Goal: Task Accomplishment & Management: Use online tool/utility

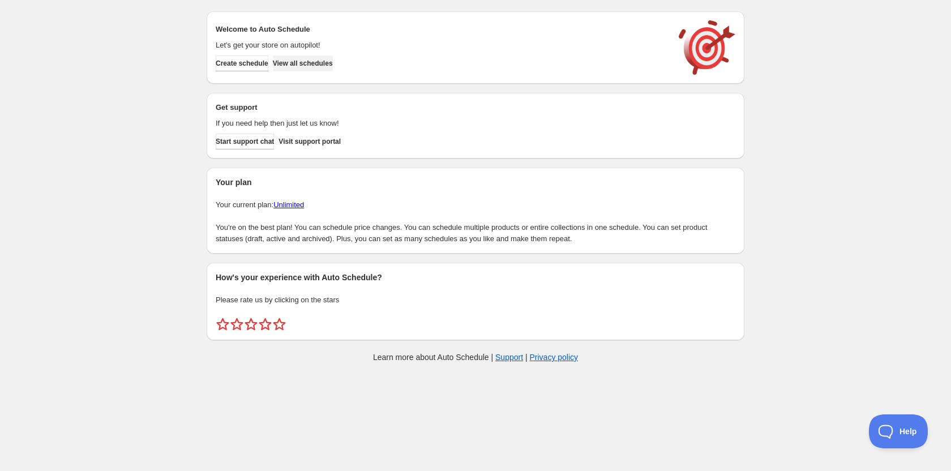
click at [318, 65] on span "View all schedules" at bounding box center [303, 63] width 60 height 9
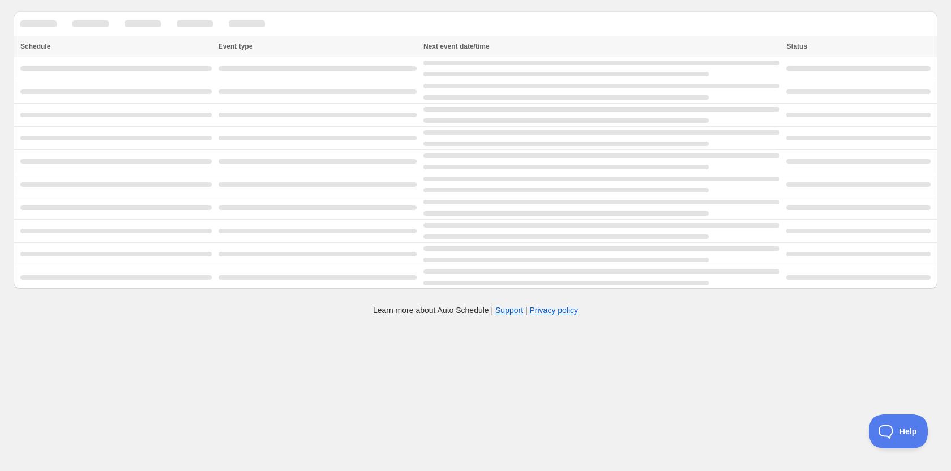
drag, startPoint x: 213, startPoint y: 6, endPoint x: 200, endPoint y: 2, distance: 13.1
click at [200, 2] on div "Create schedule Help & support Cancel Discount prices Schedule a discount, sale…" at bounding box center [476, 146] width 924 height 293
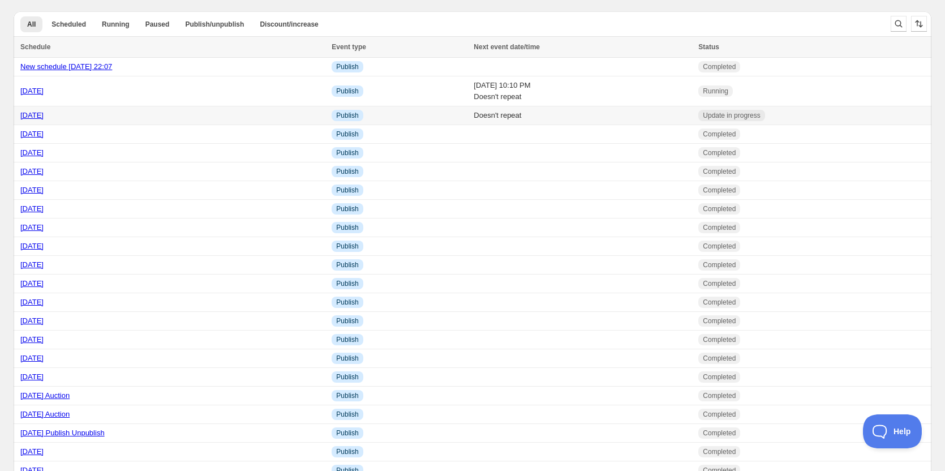
click at [41, 114] on link "17/08/2025" at bounding box center [31, 115] width 23 height 8
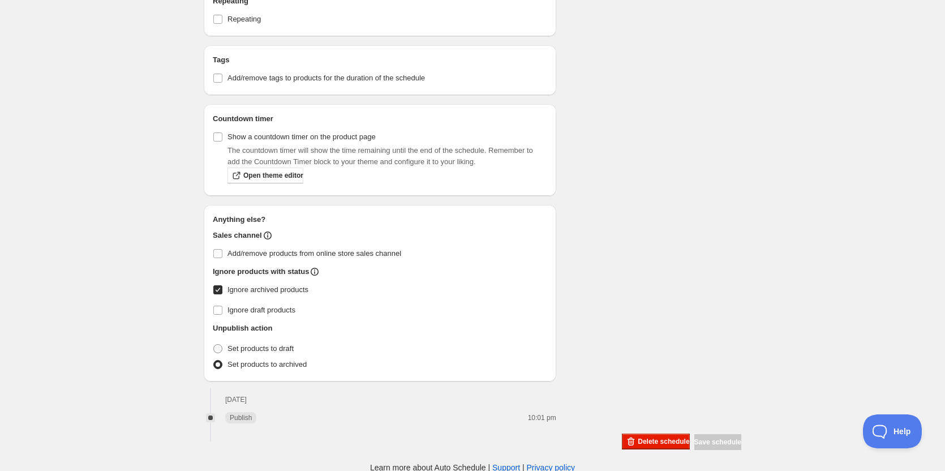
scroll to position [511, 0]
